Goal: Information Seeking & Learning: Find specific fact

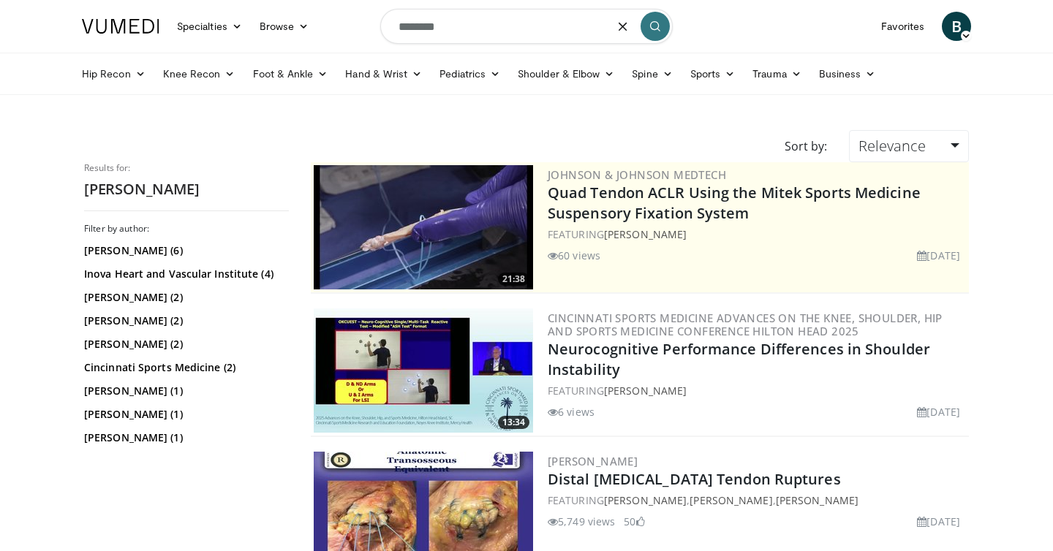
click at [481, 31] on input "********" at bounding box center [526, 26] width 292 height 35
type input "*"
type input "**********"
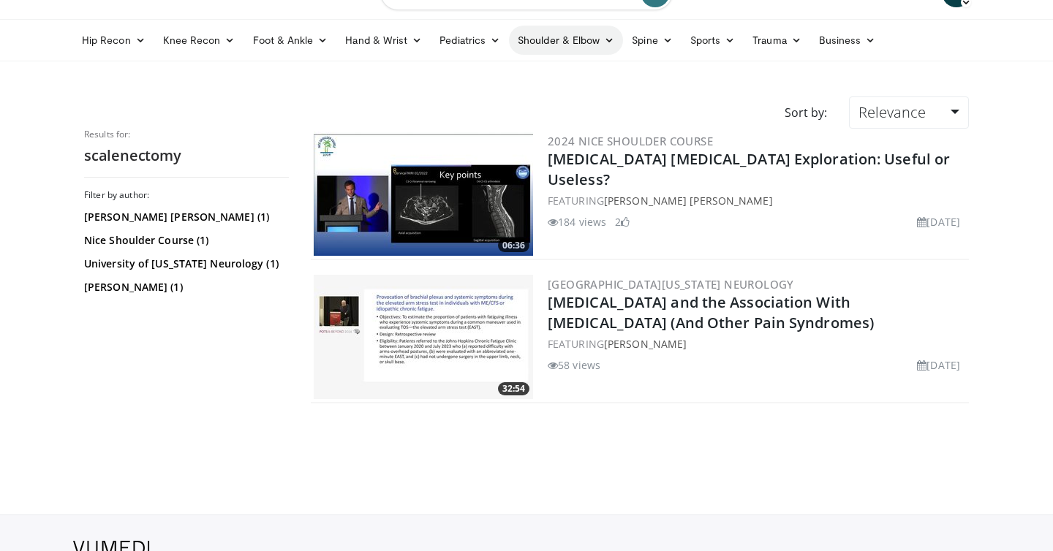
scroll to position [45, 0]
